Goal: Task Accomplishment & Management: Manage account settings

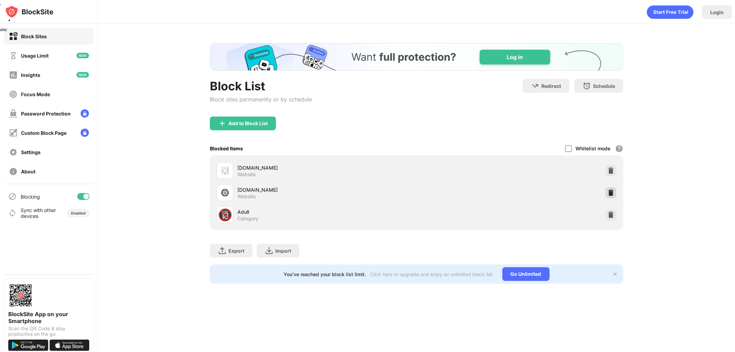
click at [612, 195] on img at bounding box center [611, 192] width 7 height 7
